Goal: Navigation & Orientation: Find specific page/section

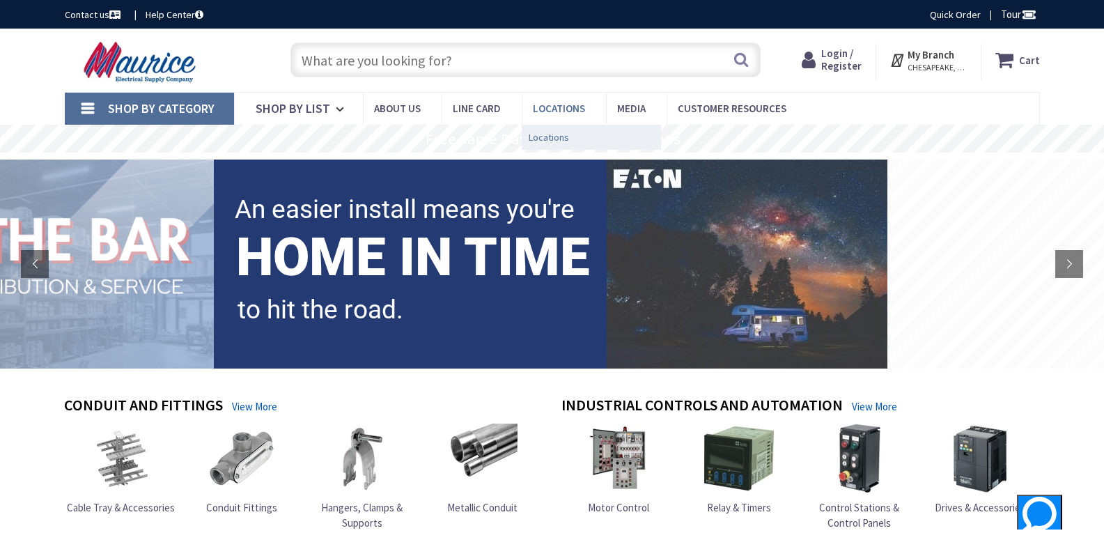
click at [548, 138] on span "Locations" at bounding box center [549, 137] width 40 height 14
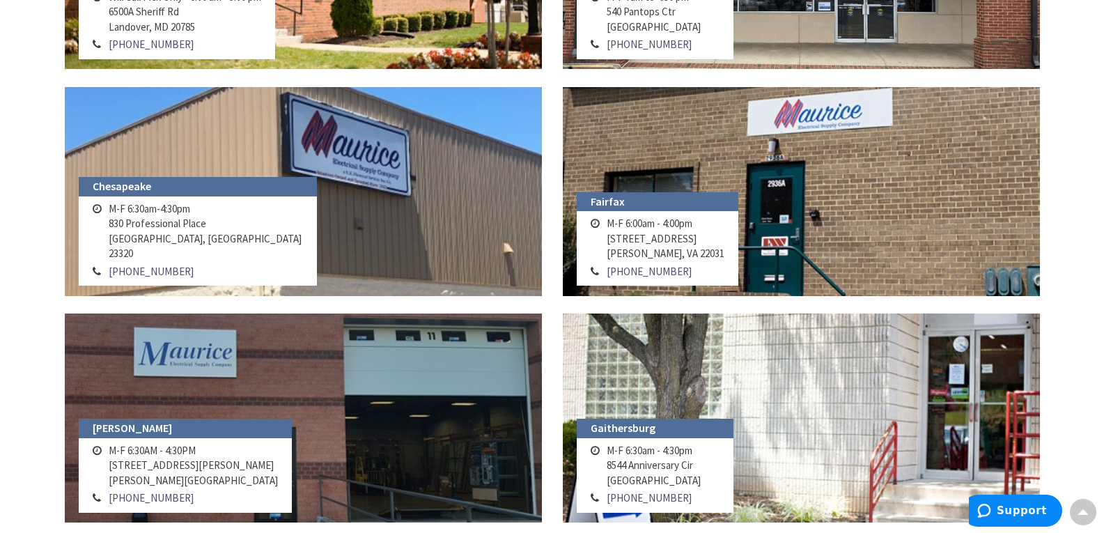
scroll to position [627, 0]
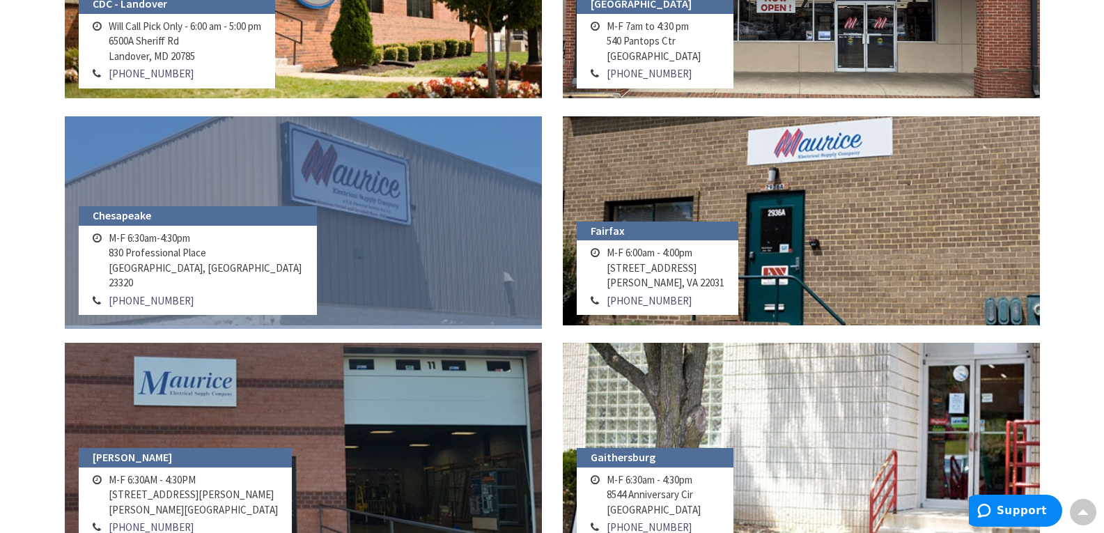
click at [313, 201] on link at bounding box center [303, 220] width 477 height 209
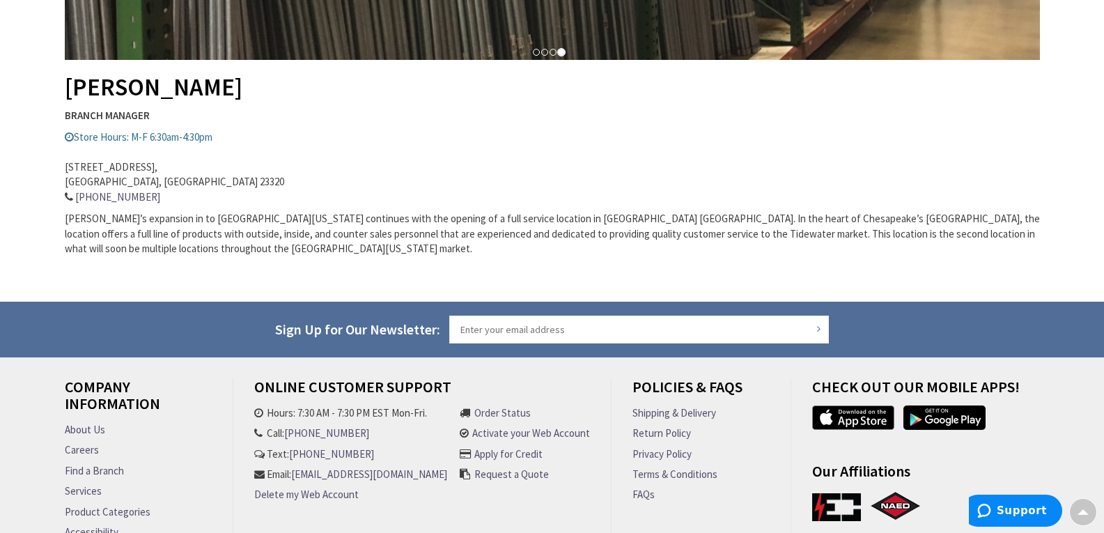
scroll to position [487, 0]
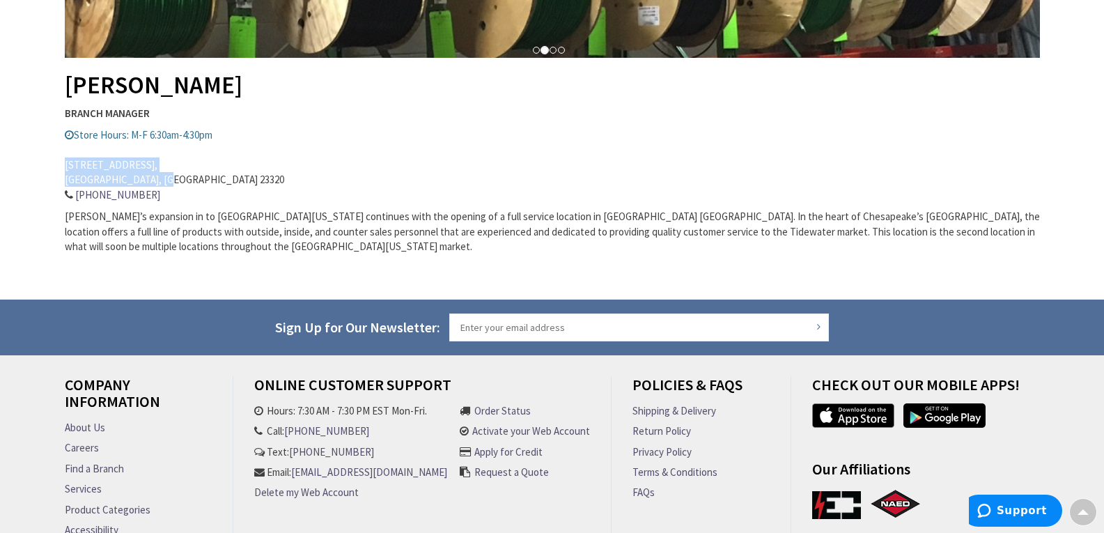
drag, startPoint x: 65, startPoint y: 163, endPoint x: 165, endPoint y: 180, distance: 101.8
click at [165, 180] on address "830 Professional Place, Chesapeake, VA 23320 (757) 395-4023" at bounding box center [552, 173] width 975 height 60
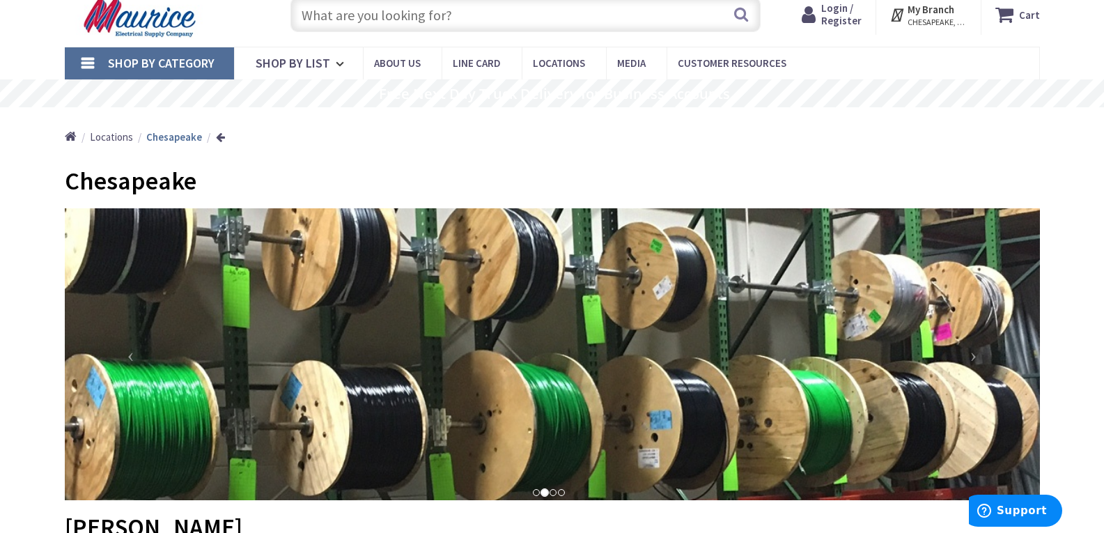
scroll to position [70, 0]
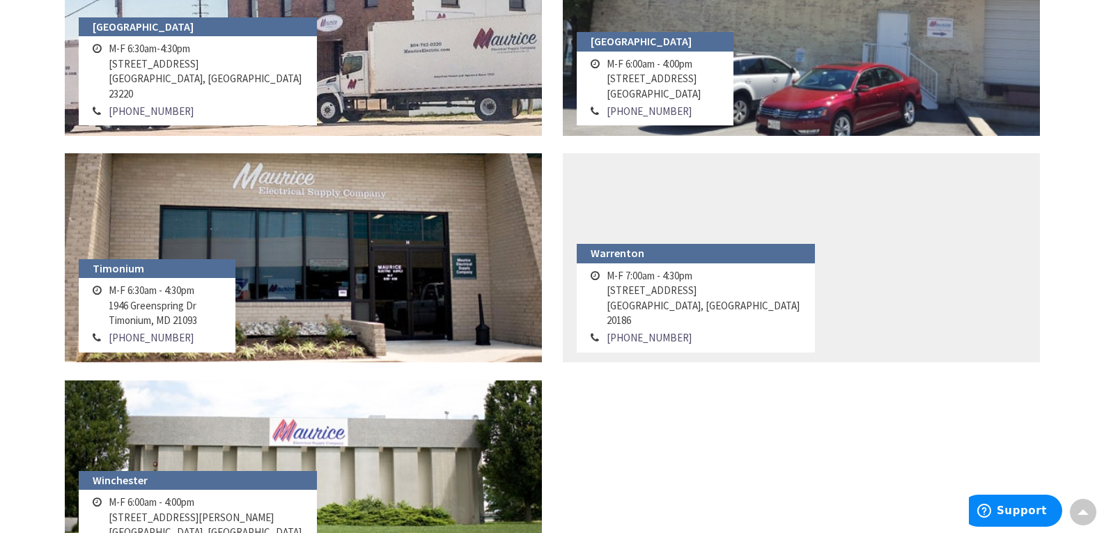
scroll to position [1532, 0]
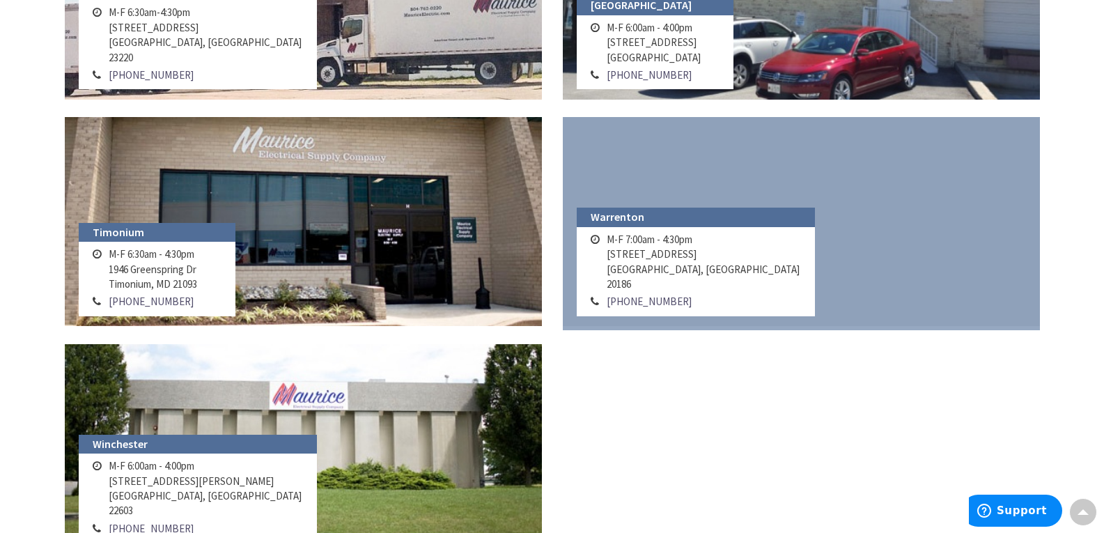
click at [839, 226] on link at bounding box center [801, 221] width 477 height 209
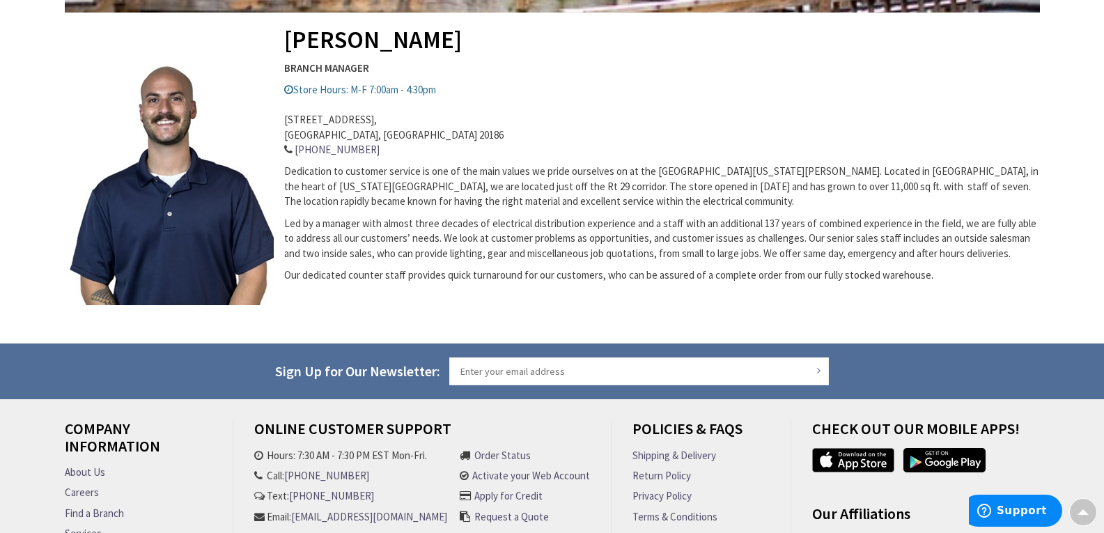
scroll to position [487, 0]
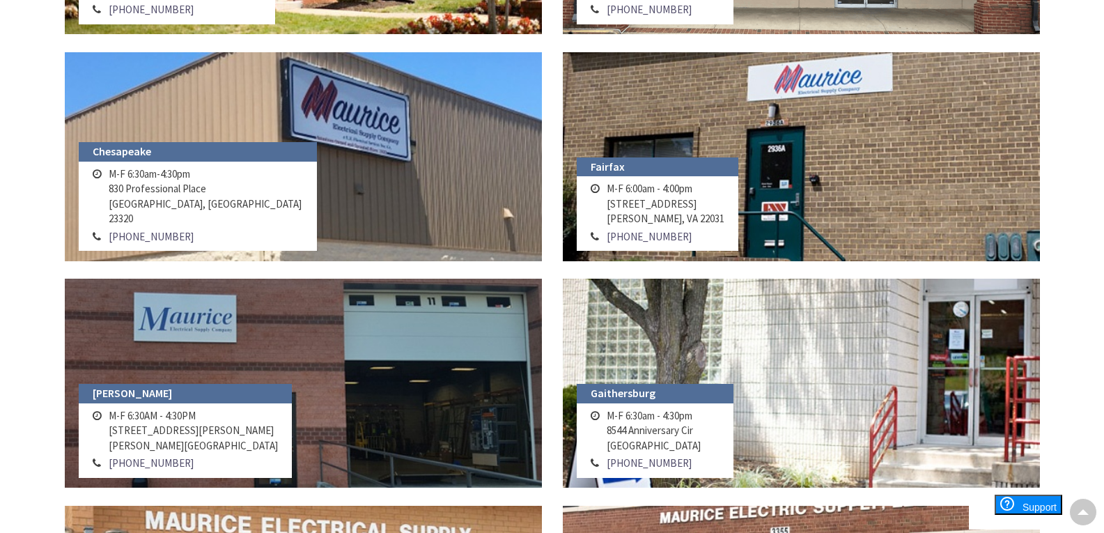
scroll to position [686, 0]
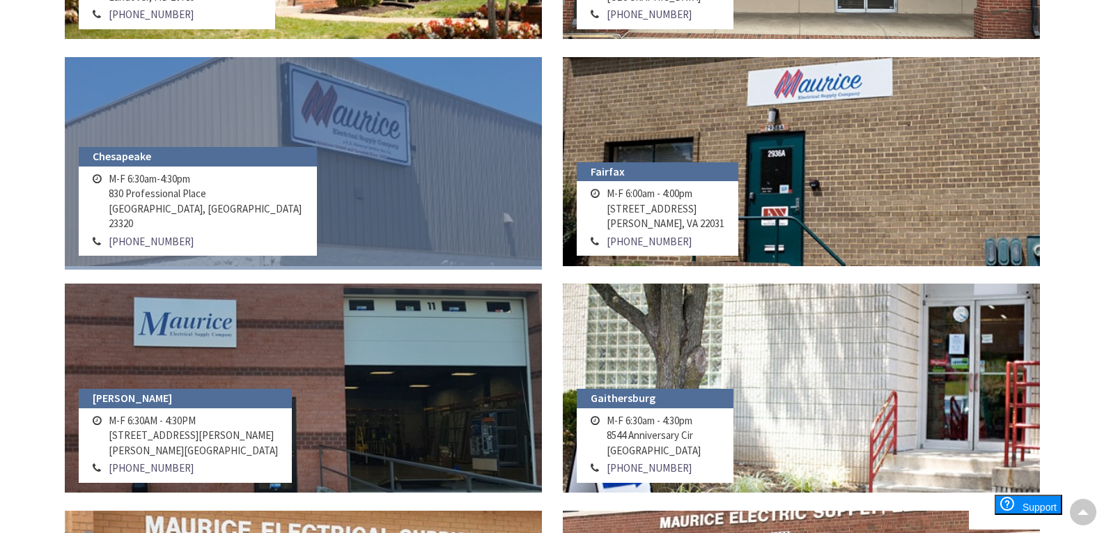
click at [313, 164] on link at bounding box center [303, 161] width 477 height 209
